Goal: Task Accomplishment & Management: Complete application form

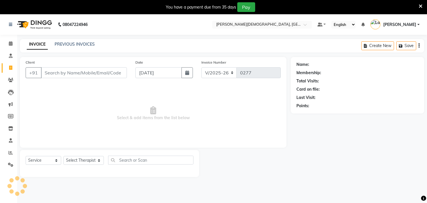
select select "6810"
select select "service"
click at [184, 73] on button "button" at bounding box center [187, 72] width 11 height 11
select select "9"
select select "2025"
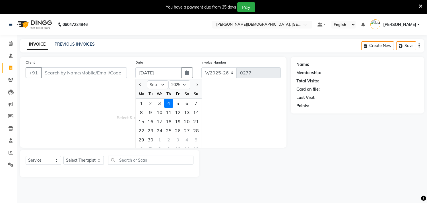
click at [86, 115] on span "Select & add items from the list below" at bounding box center [153, 113] width 255 height 57
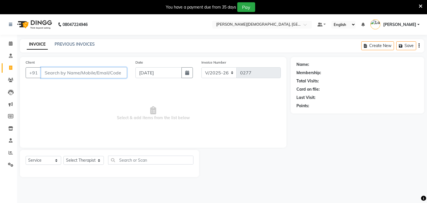
click at [68, 71] on input "Client" at bounding box center [84, 72] width 86 height 11
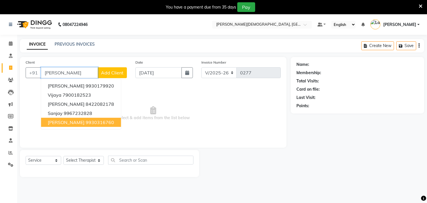
click at [86, 124] on ngb-highlight "9930316760" at bounding box center [100, 122] width 28 height 6
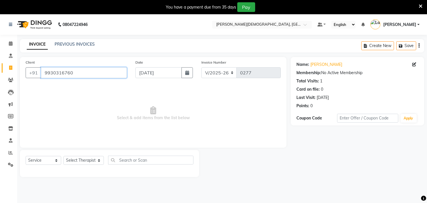
click at [80, 72] on input "9930316760" at bounding box center [84, 72] width 86 height 11
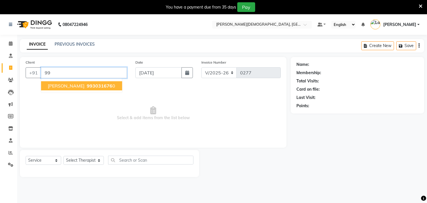
type input "9"
click at [78, 85] on span "[PERSON_NAME]" at bounding box center [66, 86] width 37 height 6
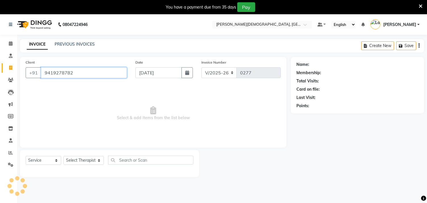
type input "9419278782"
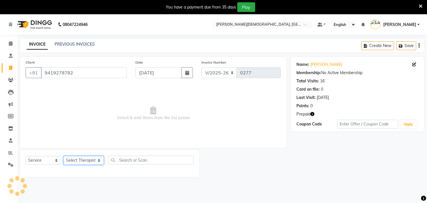
click at [76, 159] on select "Select Therapist [PERSON_NAME] Amla [PERSON_NAME] [PERSON_NAME] [PERSON_NAME] […" at bounding box center [83, 160] width 40 height 9
select select "90161"
click at [63, 156] on select "Select Therapist [PERSON_NAME] Amla [PERSON_NAME] [PERSON_NAME] [PERSON_NAME] […" at bounding box center [83, 160] width 40 height 9
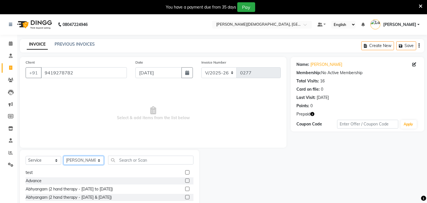
scroll to position [380, 0]
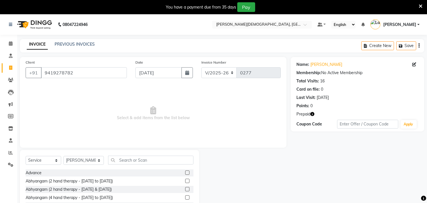
click at [185, 181] on label at bounding box center [187, 181] width 4 height 4
click at [185, 181] on input "checkbox" at bounding box center [187, 181] width 4 height 4
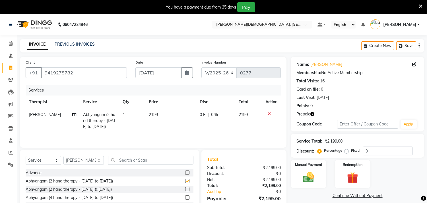
checkbox input "false"
click at [85, 162] on select "Select Therapist [PERSON_NAME] Amla [PERSON_NAME] [PERSON_NAME] [PERSON_NAME] […" at bounding box center [83, 160] width 40 height 9
select select "57160"
click at [63, 156] on select "Select Therapist [PERSON_NAME] Amla [PERSON_NAME] [PERSON_NAME] [PERSON_NAME] […" at bounding box center [83, 160] width 40 height 9
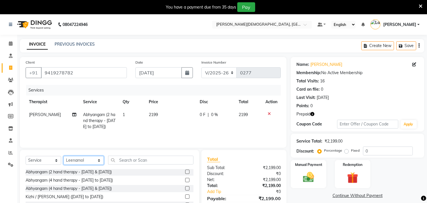
scroll to position [411, 0]
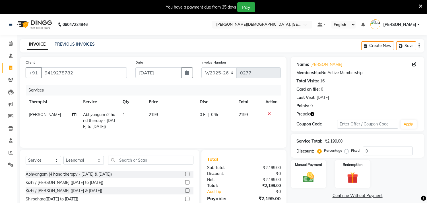
click at [185, 183] on label at bounding box center [187, 182] width 4 height 4
click at [185, 183] on input "checkbox" at bounding box center [187, 183] width 4 height 4
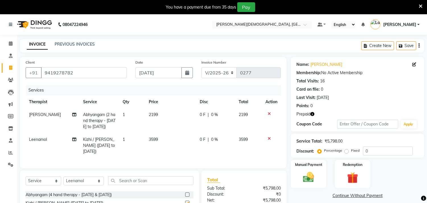
checkbox input "false"
click at [269, 113] on icon at bounding box center [269, 114] width 3 height 4
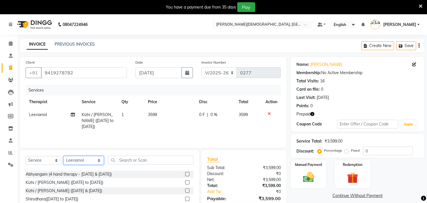
click at [83, 161] on select "Select Therapist [PERSON_NAME] Amla [PERSON_NAME] [PERSON_NAME] [PERSON_NAME] […" at bounding box center [83, 160] width 40 height 9
select select "90161"
click at [63, 156] on select "Select Therapist [PERSON_NAME] Amla [PERSON_NAME] [PERSON_NAME] [PERSON_NAME] […" at bounding box center [83, 160] width 40 height 9
click at [185, 182] on label at bounding box center [187, 182] width 4 height 4
click at [185, 182] on input "checkbox" at bounding box center [187, 183] width 4 height 4
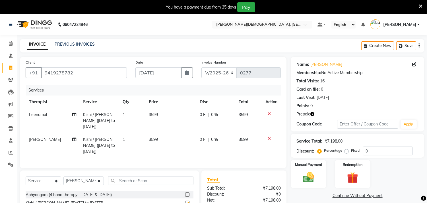
checkbox input "false"
click at [154, 116] on span "3599" at bounding box center [153, 114] width 9 height 5
select select "57160"
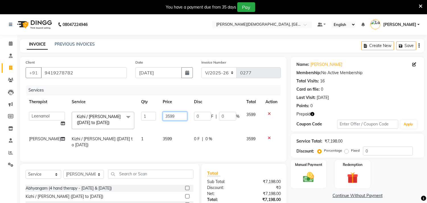
click at [164, 116] on input "3599" at bounding box center [175, 116] width 24 height 9
type input "3199"
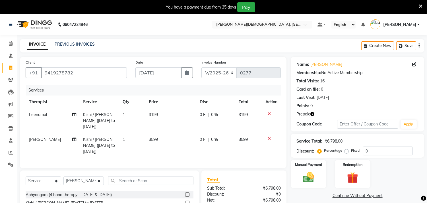
click at [162, 140] on td "3599" at bounding box center [170, 145] width 51 height 25
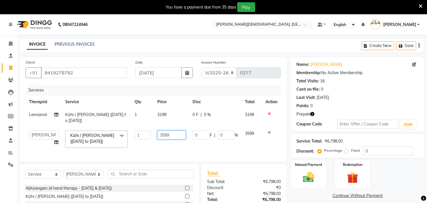
click at [164, 136] on input "3599" at bounding box center [171, 134] width 28 height 9
type input "3199"
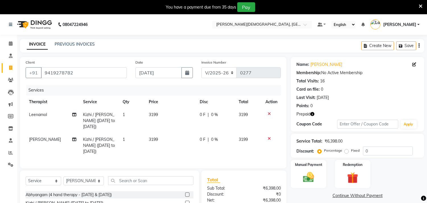
click at [166, 146] on td "3199" at bounding box center [170, 145] width 51 height 25
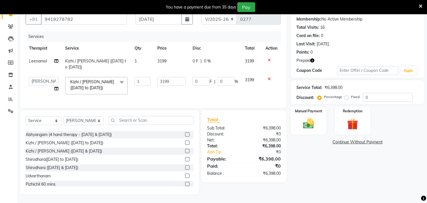
scroll to position [58, 0]
click at [355, 117] on img at bounding box center [352, 124] width 19 height 14
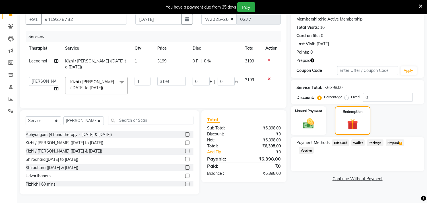
click at [396, 139] on span "Prepaid 1" at bounding box center [395, 142] width 19 height 7
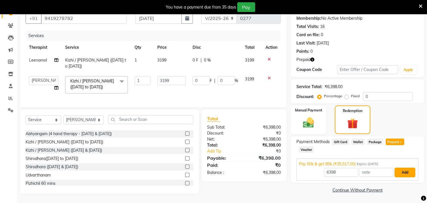
click at [406, 168] on button "Add" at bounding box center [405, 172] width 21 height 10
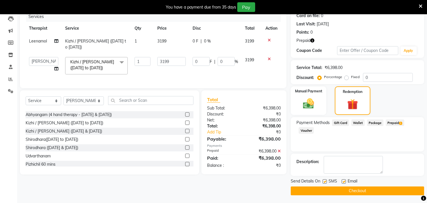
scroll to position [74, 0]
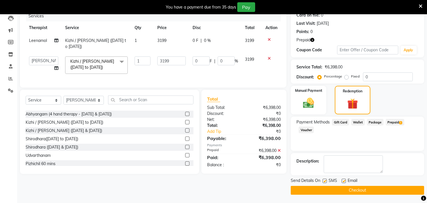
drag, startPoint x: 324, startPoint y: 180, endPoint x: 333, endPoint y: 186, distance: 11.8
click at [324, 180] on label at bounding box center [325, 181] width 4 height 4
click at [324, 180] on input "checkbox" at bounding box center [325, 181] width 4 height 4
checkbox input "false"
click at [343, 181] on label at bounding box center [344, 181] width 4 height 4
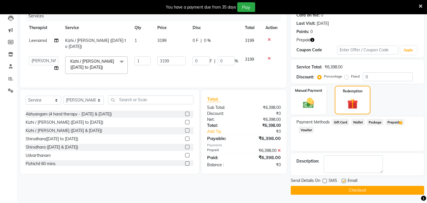
click at [343, 181] on input "checkbox" at bounding box center [344, 181] width 4 height 4
checkbox input "false"
click at [350, 189] on button "Checkout" at bounding box center [358, 190] width 134 height 9
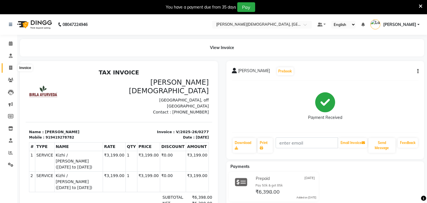
click at [12, 66] on icon at bounding box center [10, 67] width 3 height 4
select select "service"
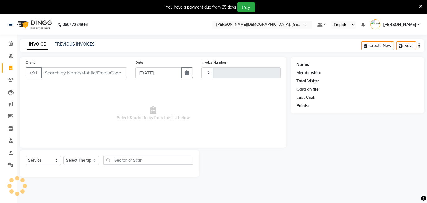
scroll to position [14, 0]
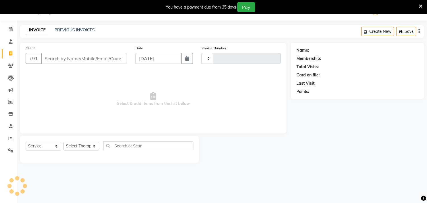
type input "0278"
select select "6810"
